Goal: Information Seeking & Learning: Learn about a topic

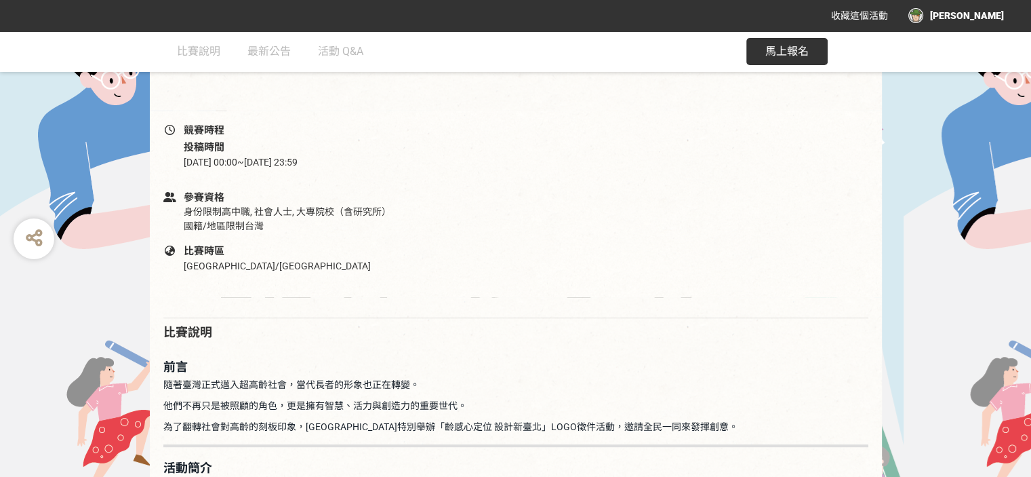
scroll to position [475, 0]
click at [276, 52] on span "最新公告" at bounding box center [268, 51] width 43 height 13
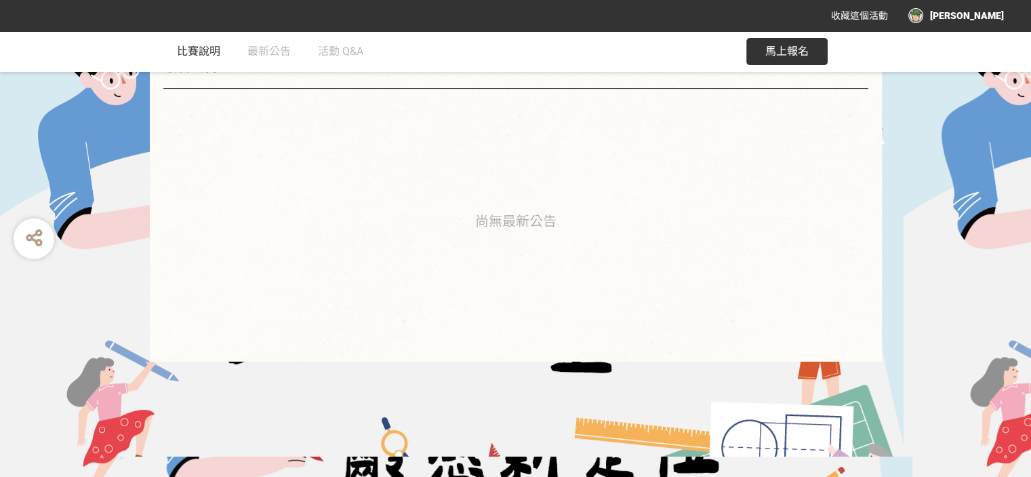
click at [206, 48] on span "比賽說明" at bounding box center [198, 51] width 43 height 13
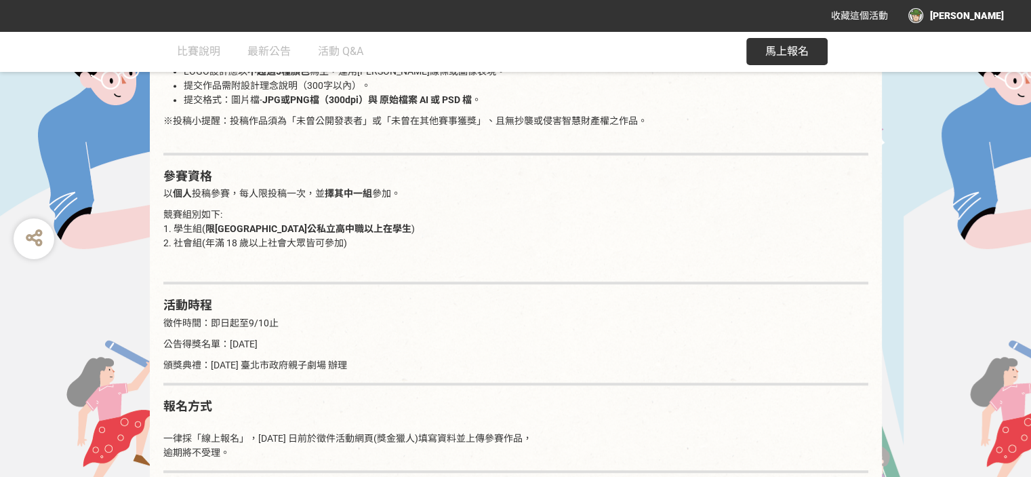
scroll to position [1153, 0]
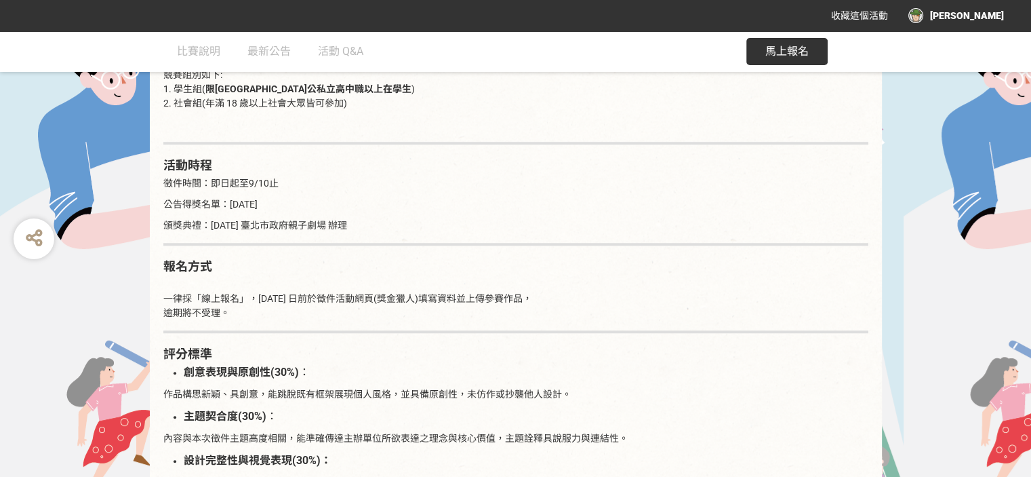
click at [610, 218] on p "頒獎典禮：[DATE] 臺北市政府親子劇場 辦理" at bounding box center [515, 225] width 705 height 14
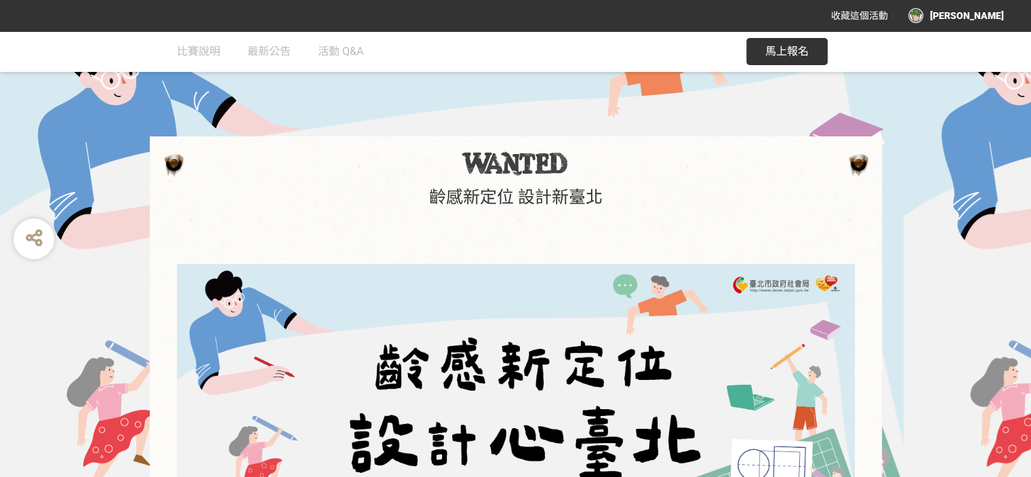
scroll to position [0, 0]
